Goal: Find specific fact: Locate item on page

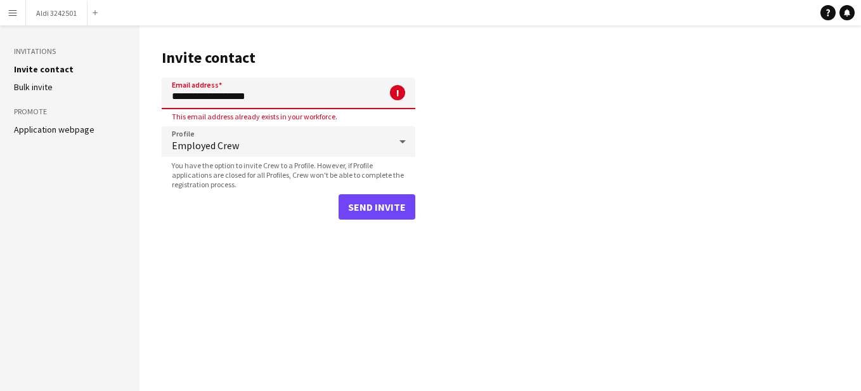
drag, startPoint x: 0, startPoint y: 0, endPoint x: 8, endPoint y: 16, distance: 18.4
click at [8, 16] on app-icon "Menu" at bounding box center [13, 13] width 10 height 10
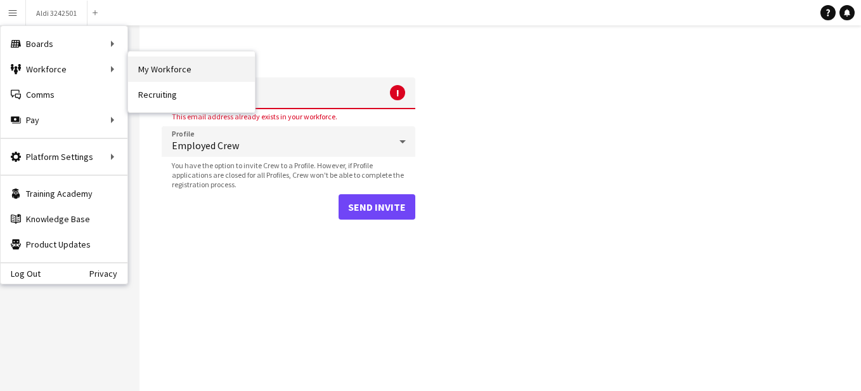
click at [182, 59] on link "My Workforce" at bounding box center [191, 68] width 127 height 25
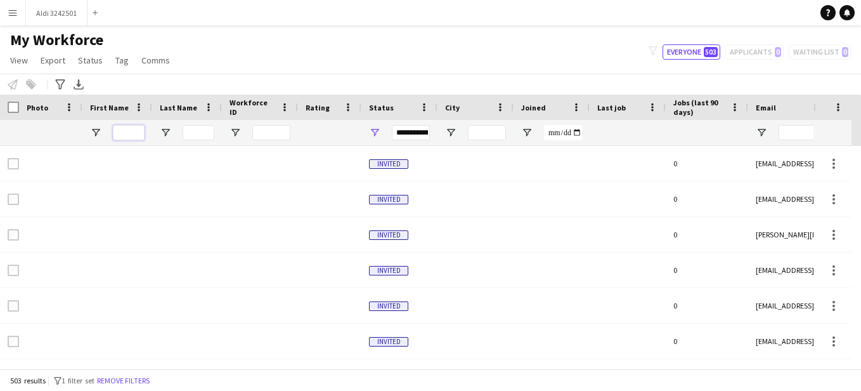
click at [125, 135] on input "First Name Filter Input" at bounding box center [129, 132] width 32 height 15
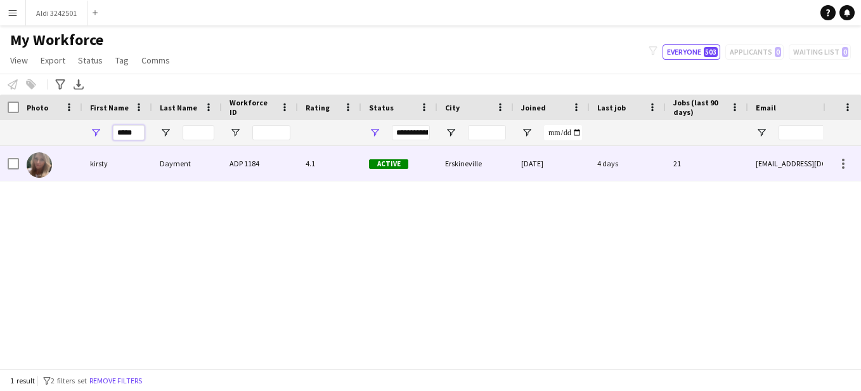
type input "*****"
click at [33, 165] on img at bounding box center [39, 164] width 25 height 25
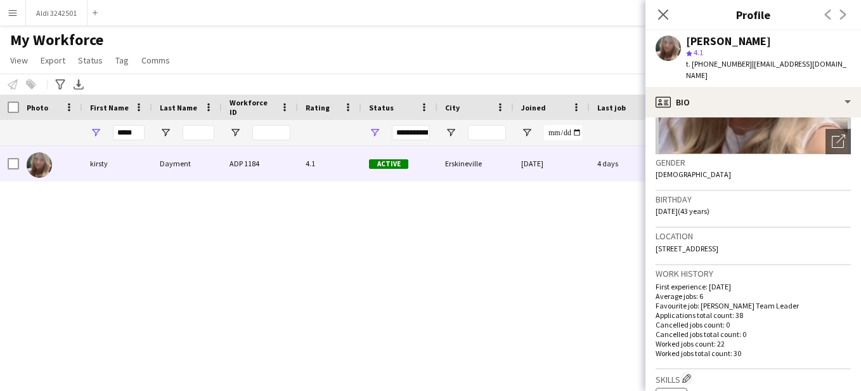
scroll to position [197, 0]
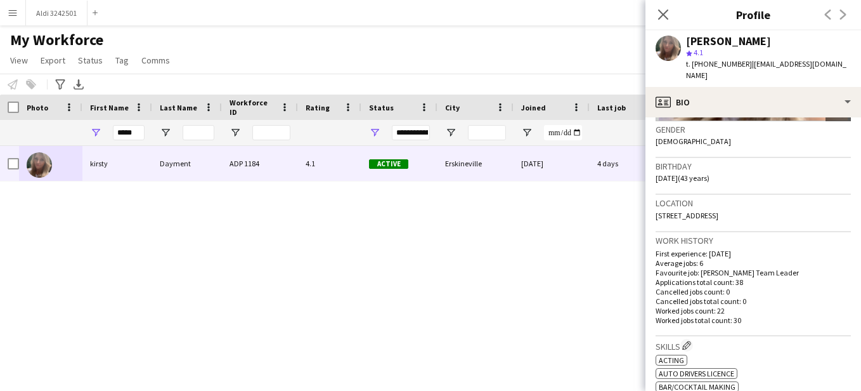
drag, startPoint x: 672, startPoint y: 216, endPoint x: 654, endPoint y: 207, distance: 20.4
click at [654, 207] on app-crew-profile-bio "chevron-left chevron-right Open photos pop-in Gender [DEMOGRAPHIC_DATA] Birthda…" at bounding box center [754, 253] width 216 height 273
drag, startPoint x: 654, startPoint y: 207, endPoint x: 669, endPoint y: 206, distance: 15.3
copy span "5 Hadfields Street, Suit108/5 Hadfields street, Erskineville, 2043"
